Goal: Task Accomplishment & Management: Use online tool/utility

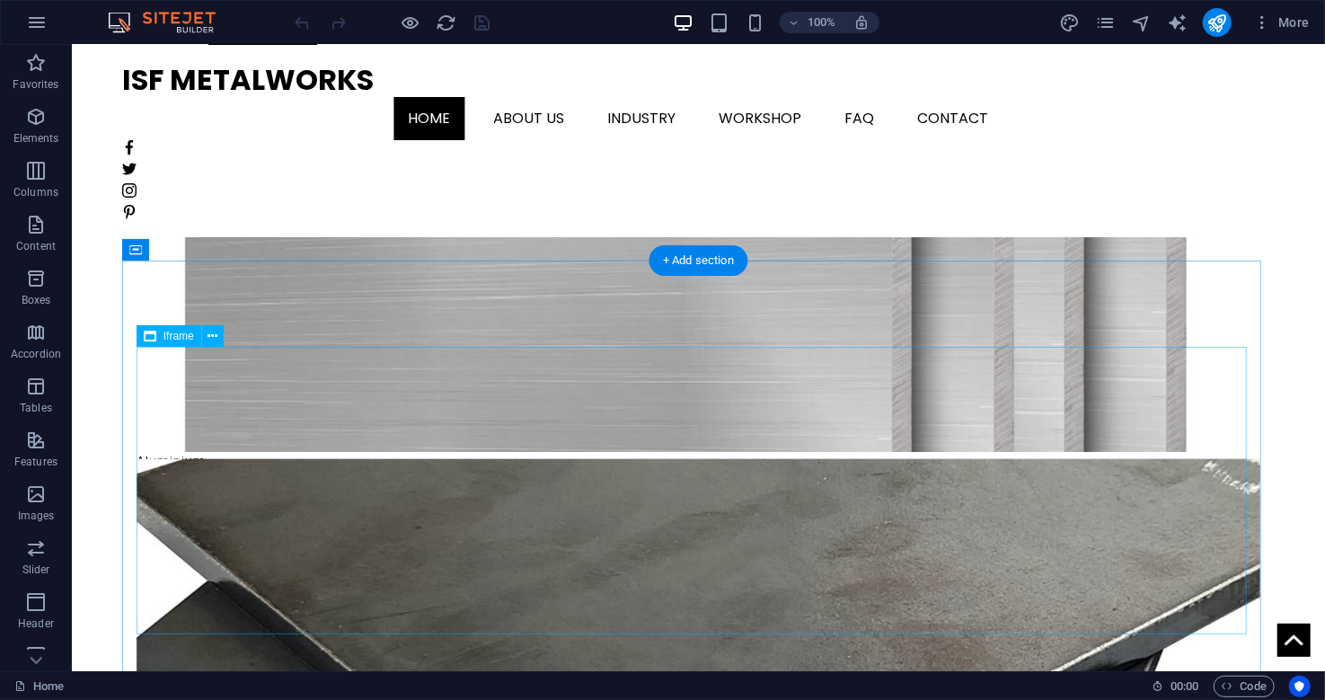
scroll to position [851, 0]
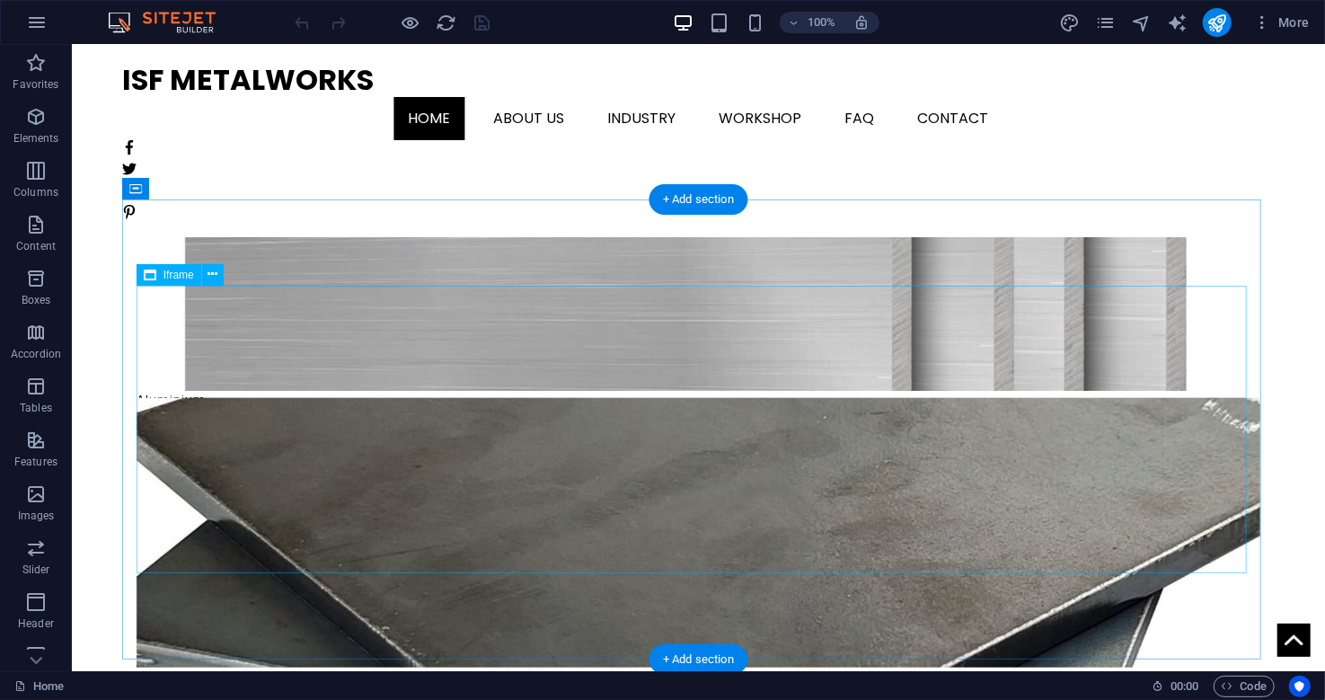
select select "%"
select select "px"
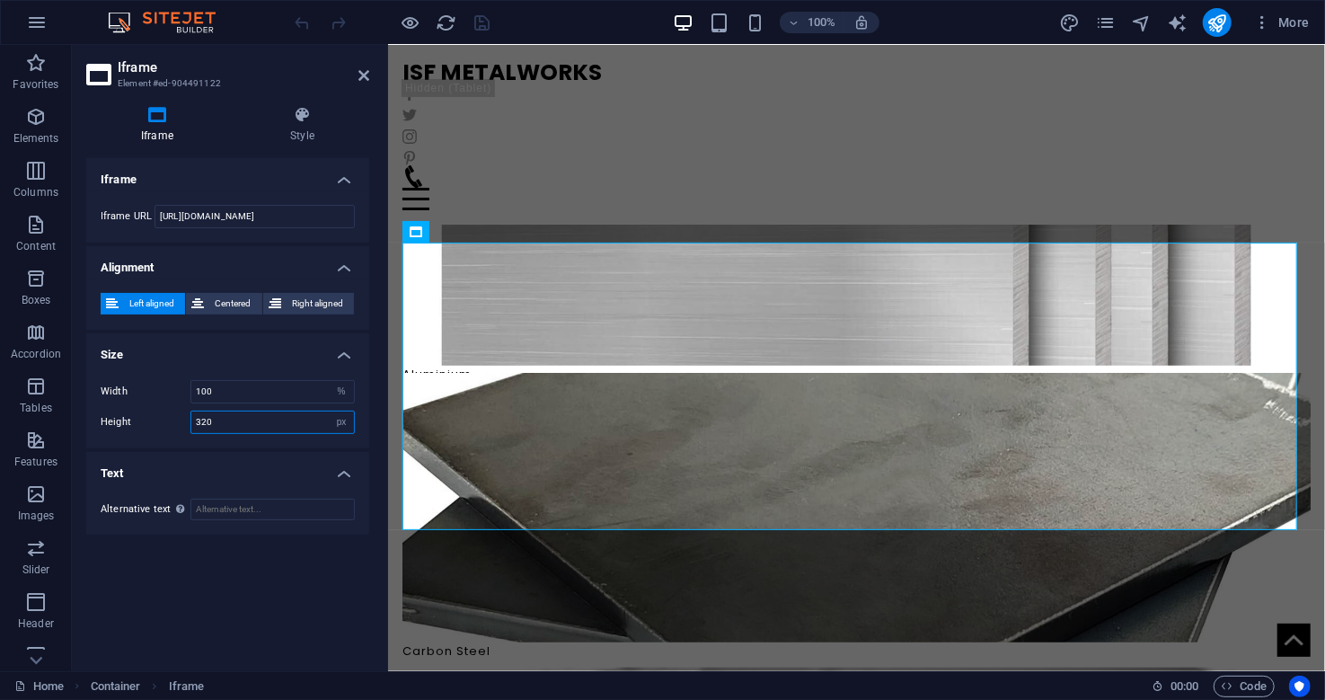
click at [234, 420] on input "320" at bounding box center [272, 422] width 163 height 22
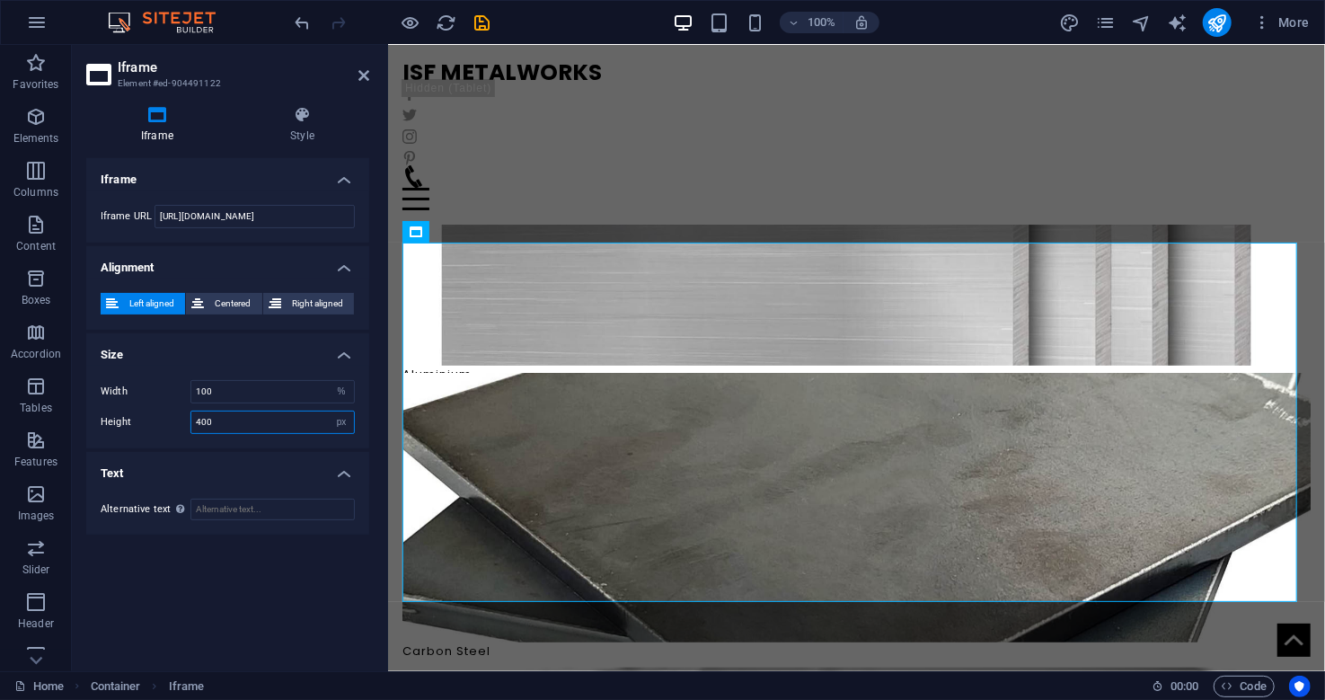
click at [216, 430] on input "400" at bounding box center [272, 422] width 163 height 22
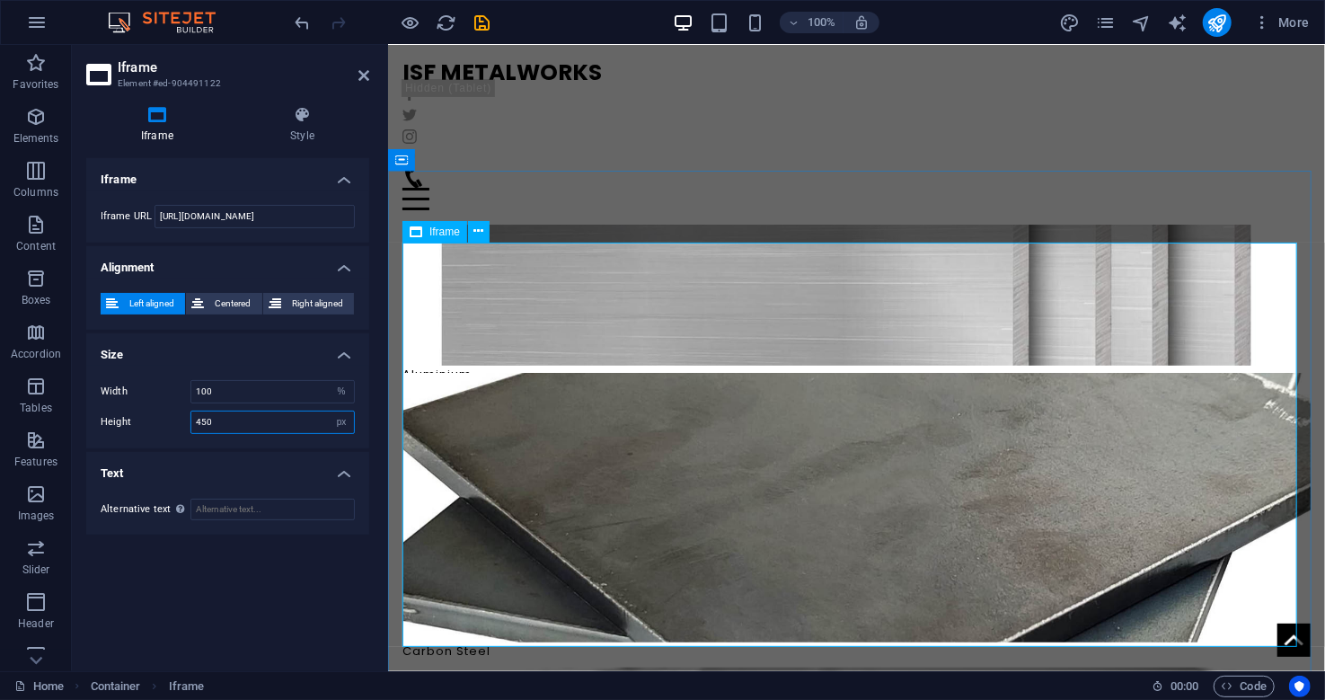
type input "450"
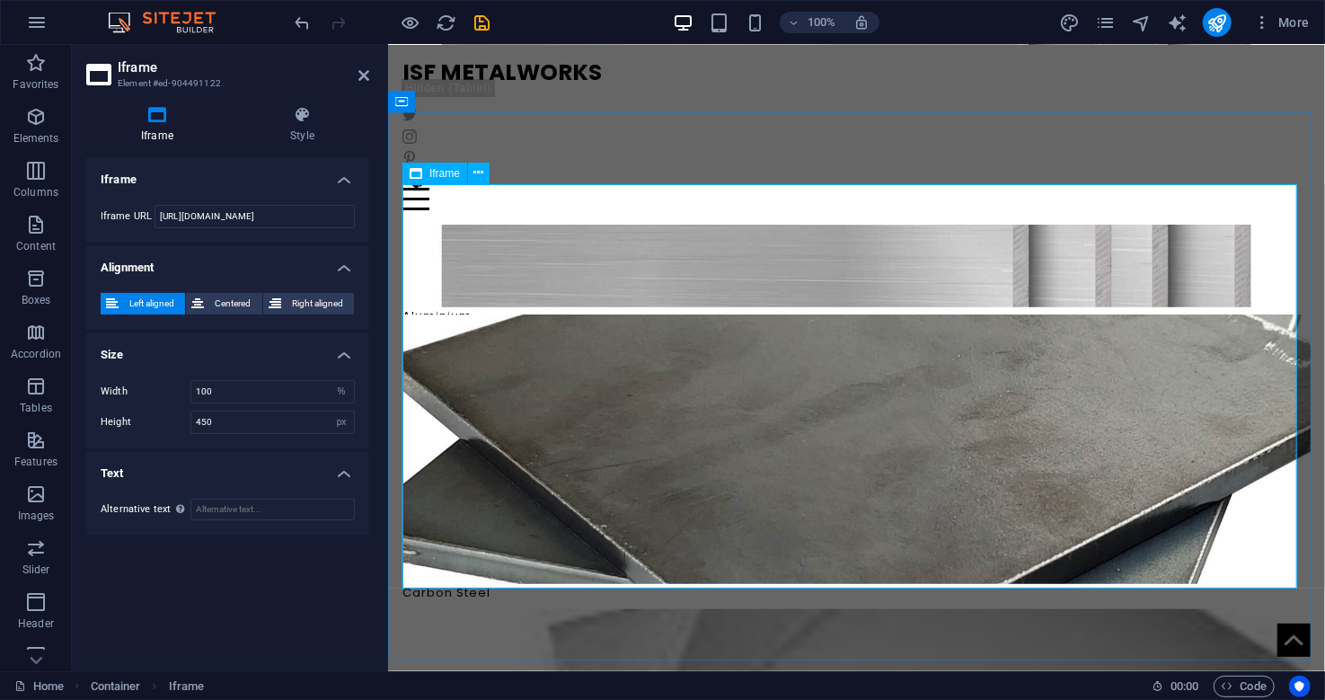
scroll to position [910, 0]
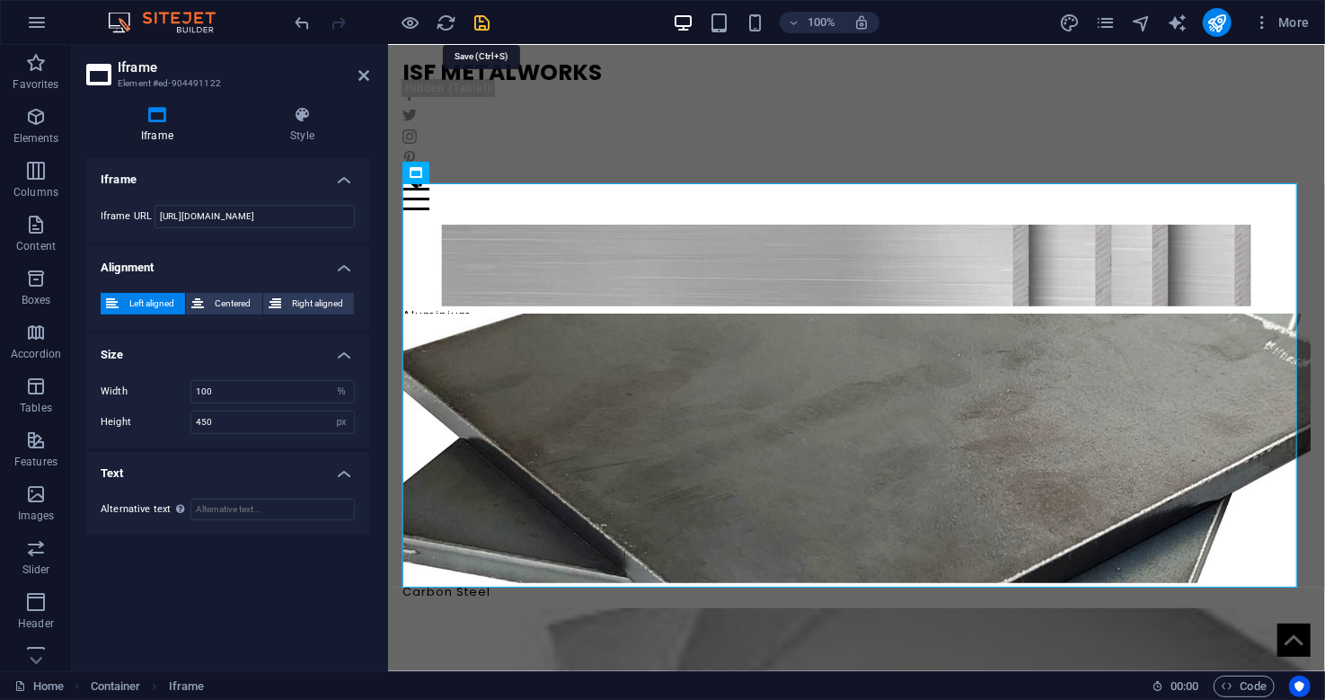
click at [478, 15] on icon "save" at bounding box center [482, 23] width 21 height 21
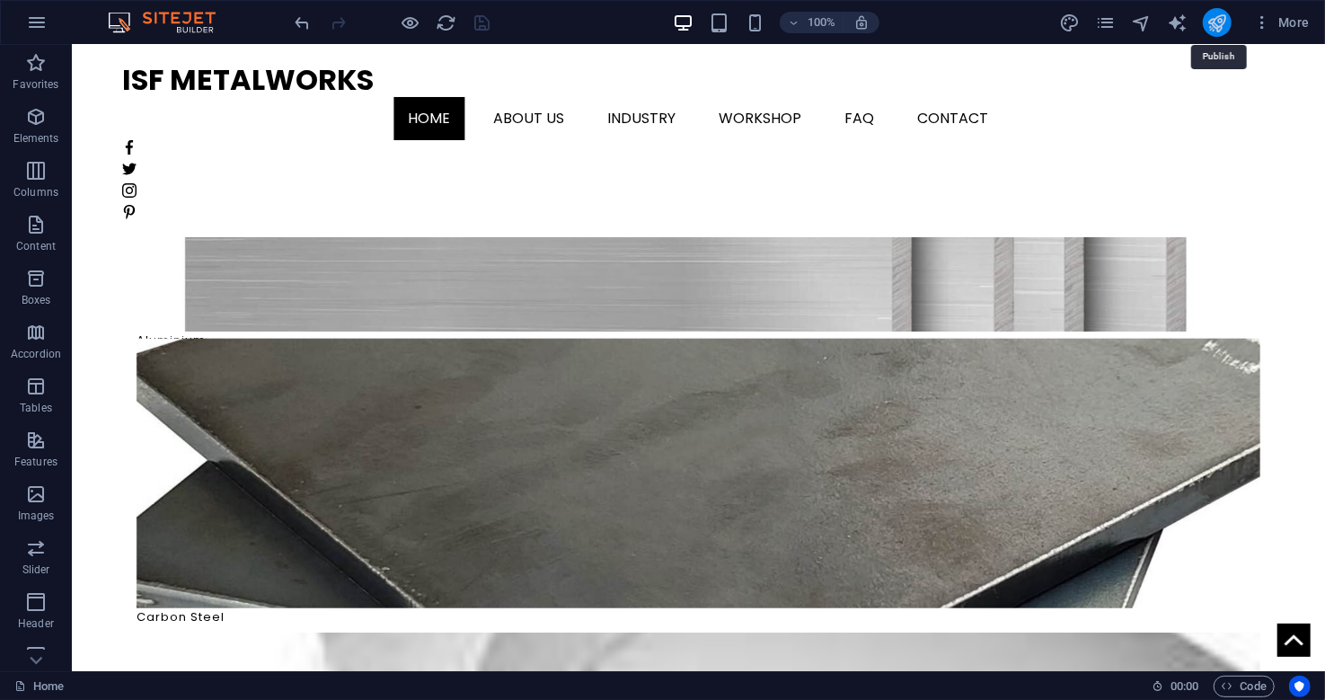
click at [1206, 25] on icon "publish" at bounding box center [1216, 23] width 21 height 21
